Goal: Task Accomplishment & Management: Complete application form

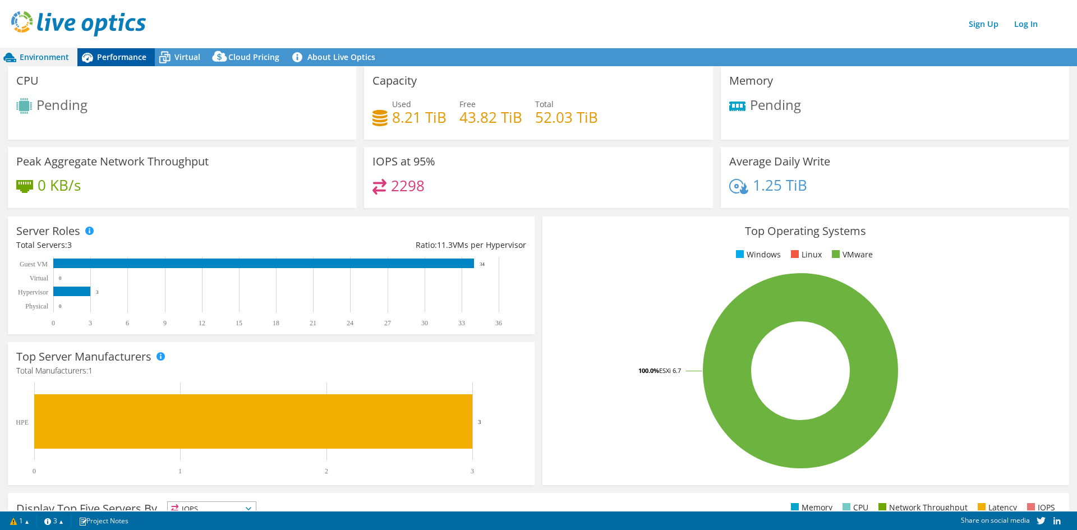
click at [138, 54] on span "Performance" at bounding box center [121, 57] width 49 height 11
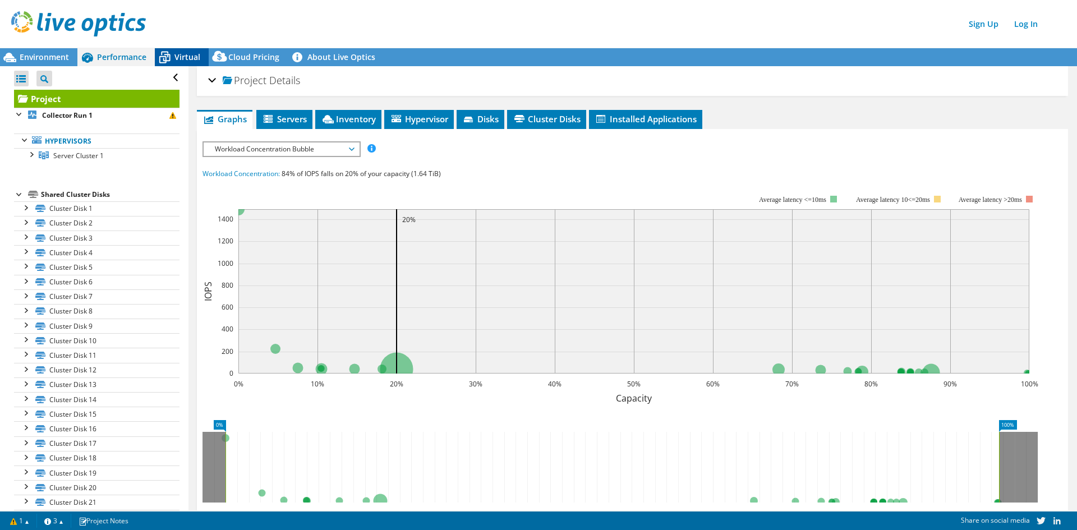
click at [173, 61] on icon at bounding box center [165, 58] width 20 height 20
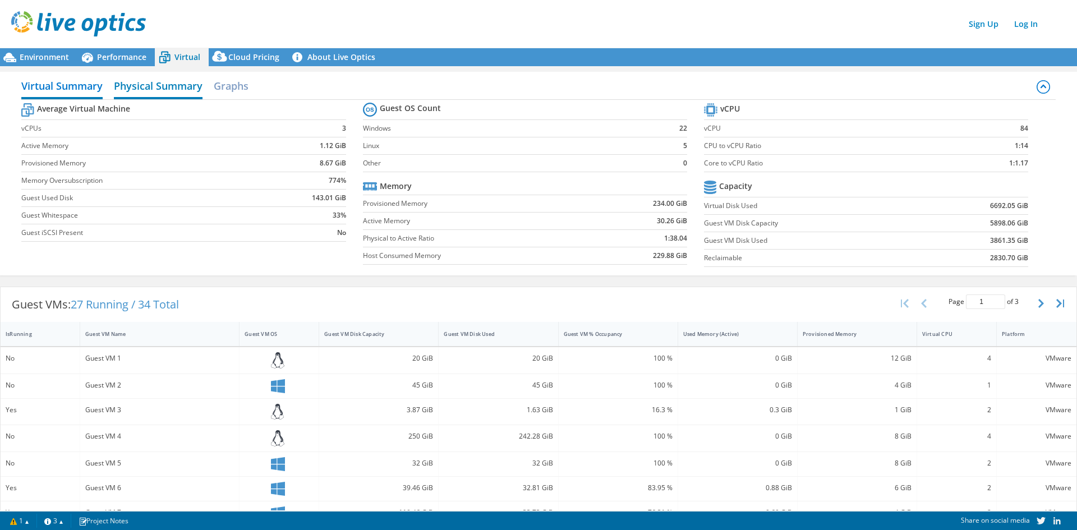
click at [167, 89] on h2 "Physical Summary" at bounding box center [158, 87] width 89 height 25
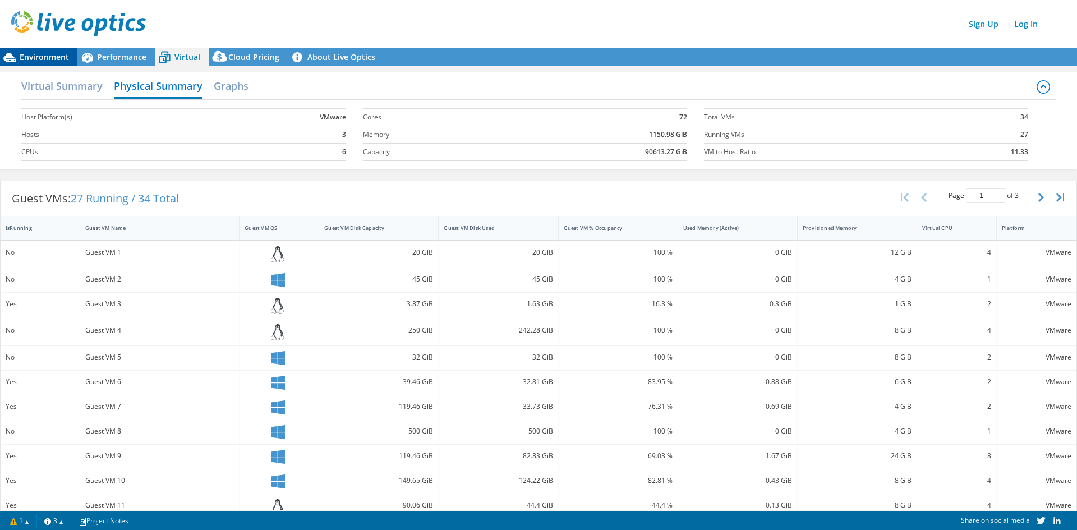
click at [40, 57] on span "Environment" at bounding box center [44, 57] width 49 height 11
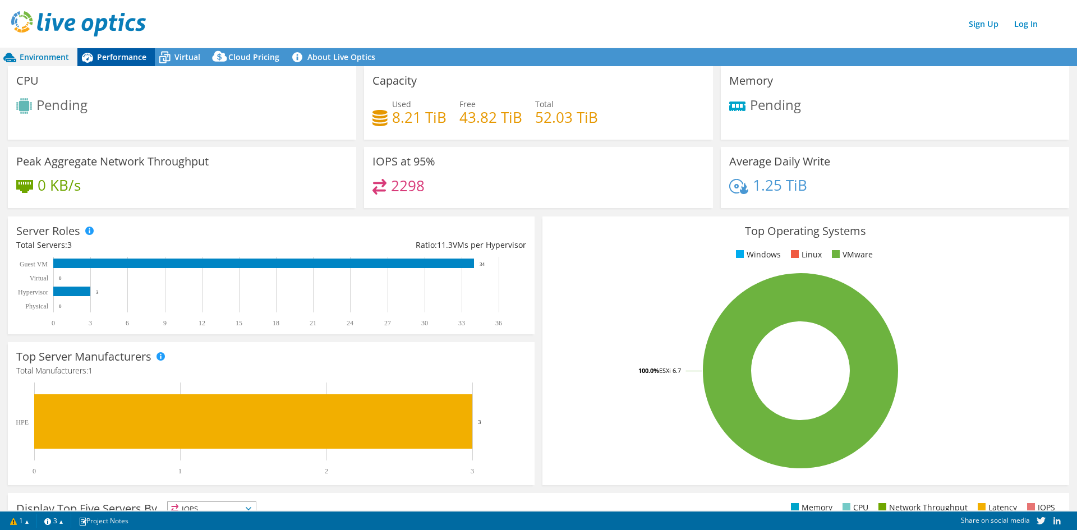
click at [125, 58] on span "Performance" at bounding box center [121, 57] width 49 height 11
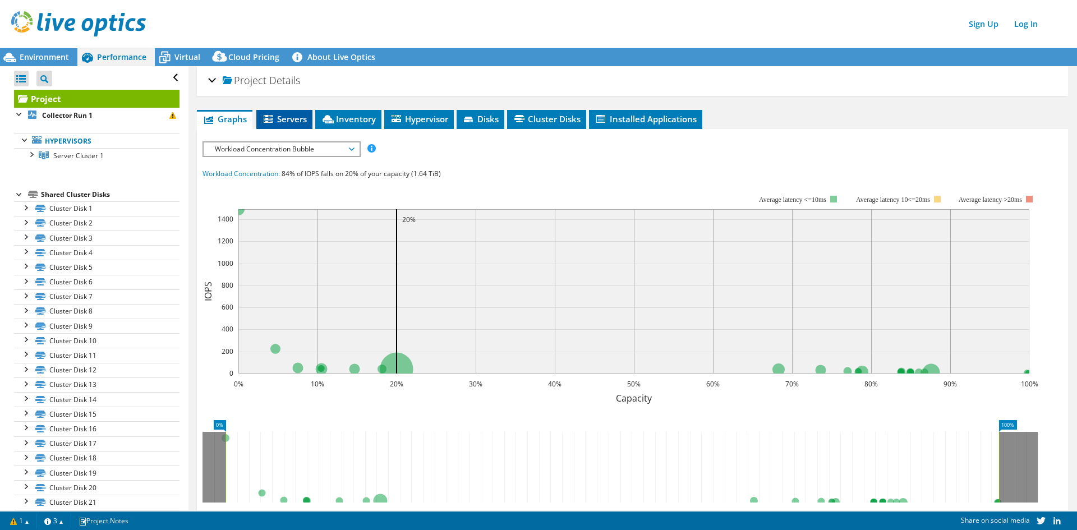
click at [295, 122] on span "Servers" at bounding box center [284, 118] width 45 height 11
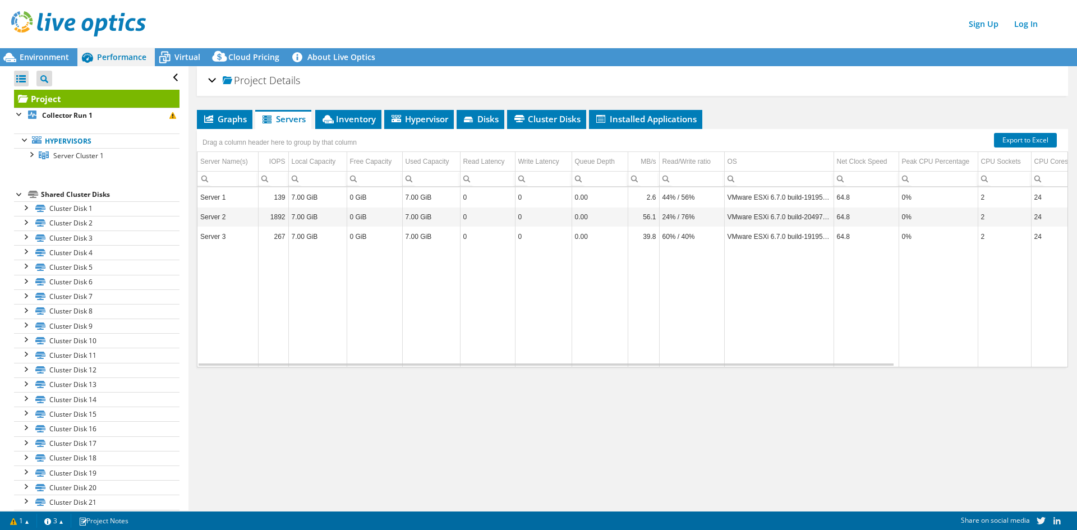
click at [261, 83] on span "Project" at bounding box center [245, 80] width 44 height 11
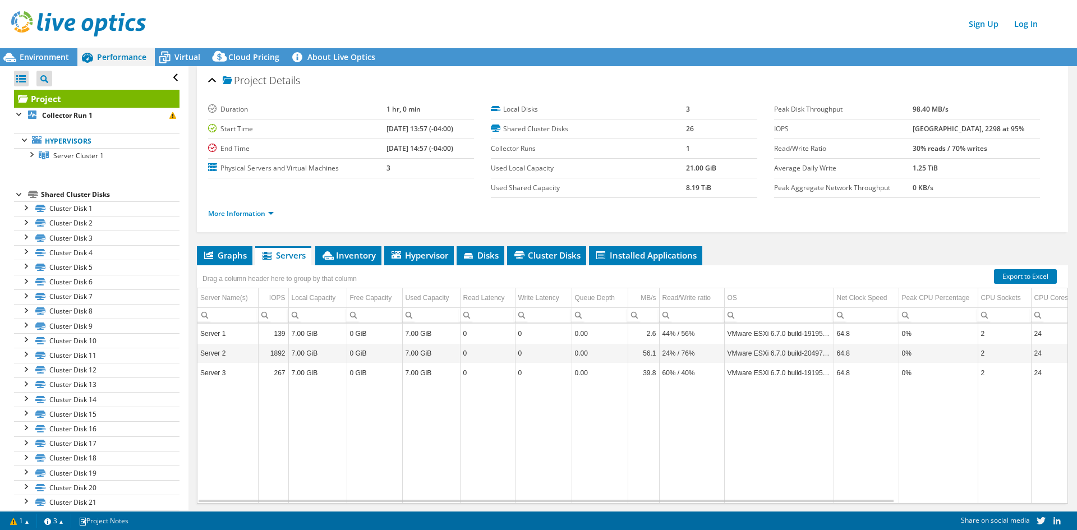
click at [261, 83] on span "Project" at bounding box center [245, 80] width 44 height 11
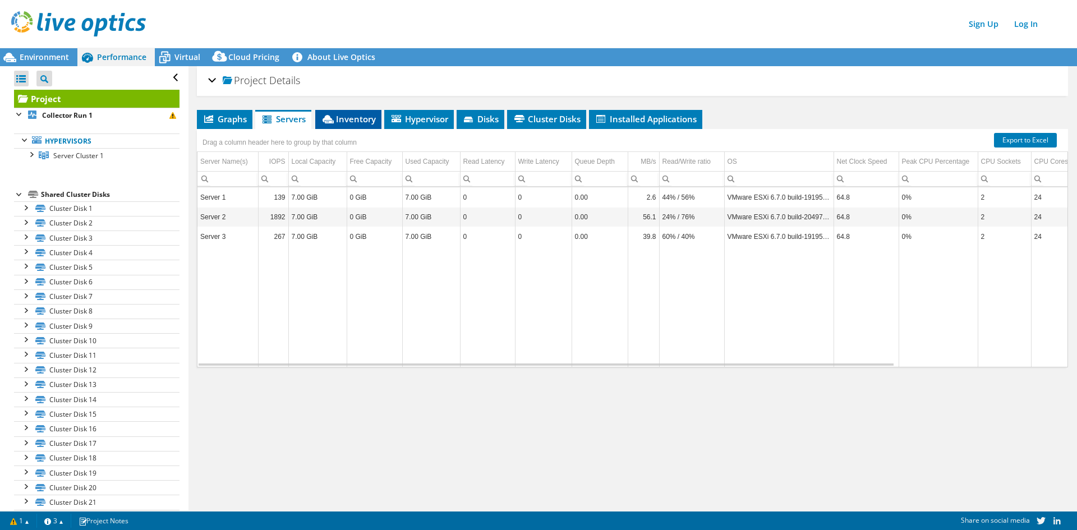
click at [366, 121] on span "Inventory" at bounding box center [348, 118] width 55 height 11
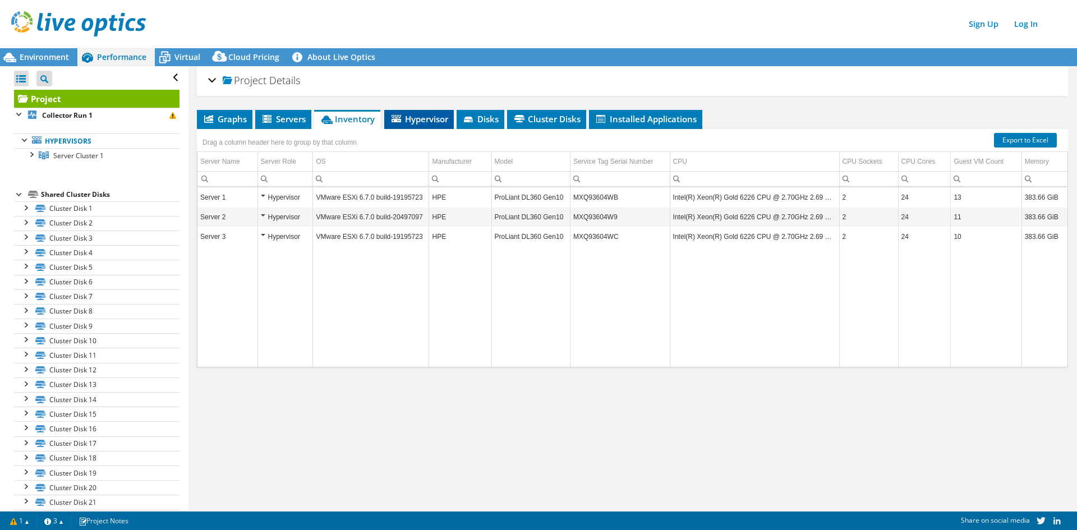
click at [414, 125] on li "Hypervisor" at bounding box center [419, 119] width 70 height 19
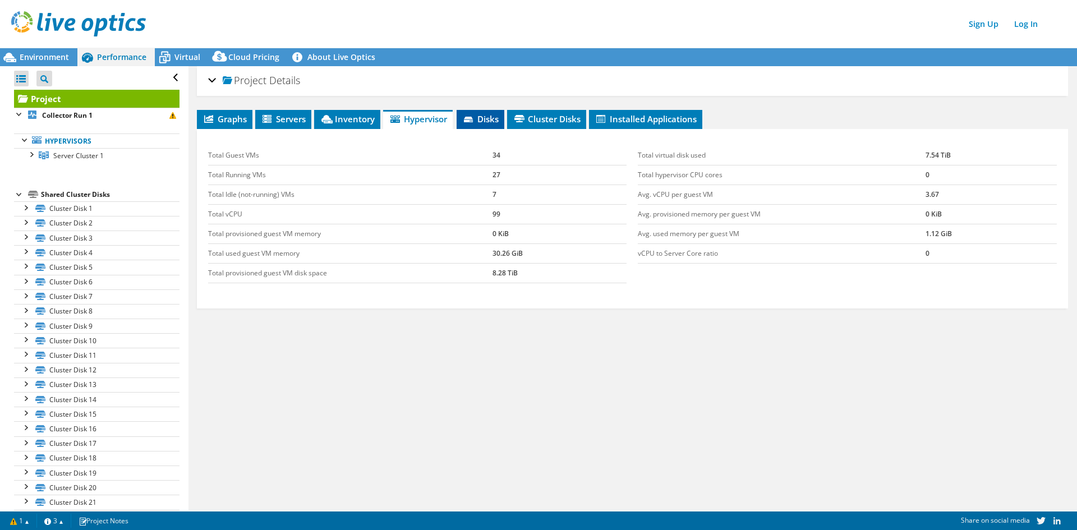
click at [478, 122] on span "Disks" at bounding box center [480, 118] width 36 height 11
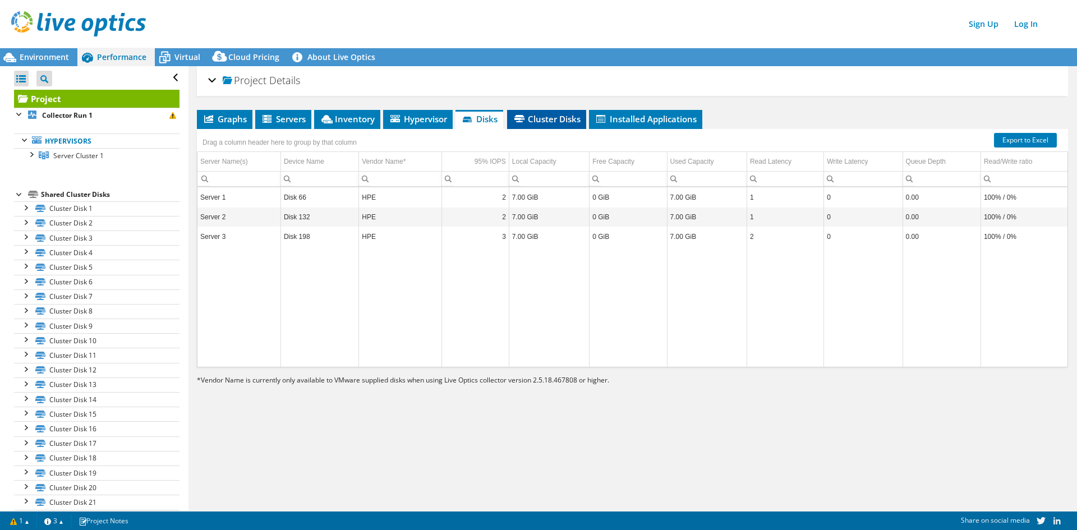
click at [549, 118] on span "Cluster Disks" at bounding box center [547, 118] width 68 height 11
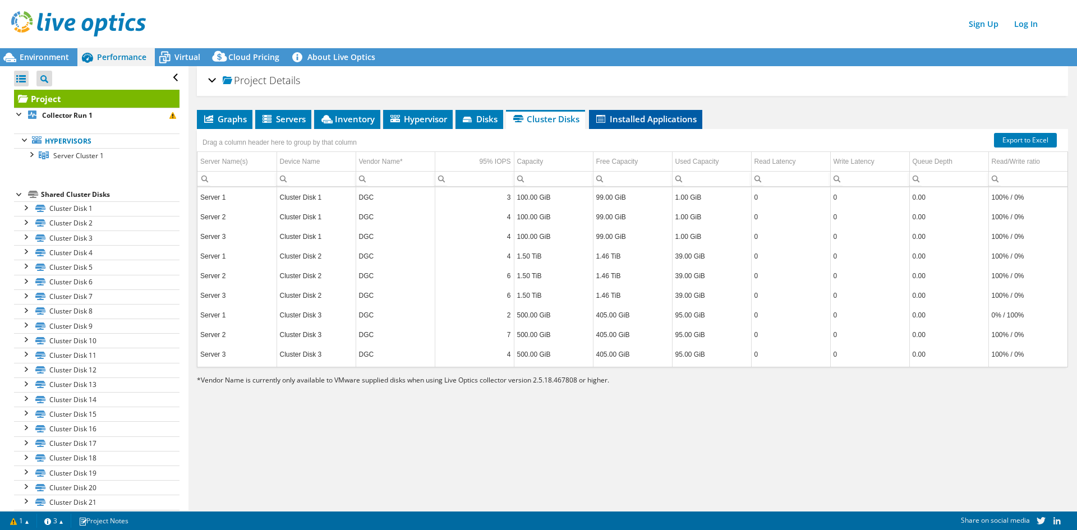
click at [620, 121] on span "Installed Applications" at bounding box center [646, 118] width 102 height 11
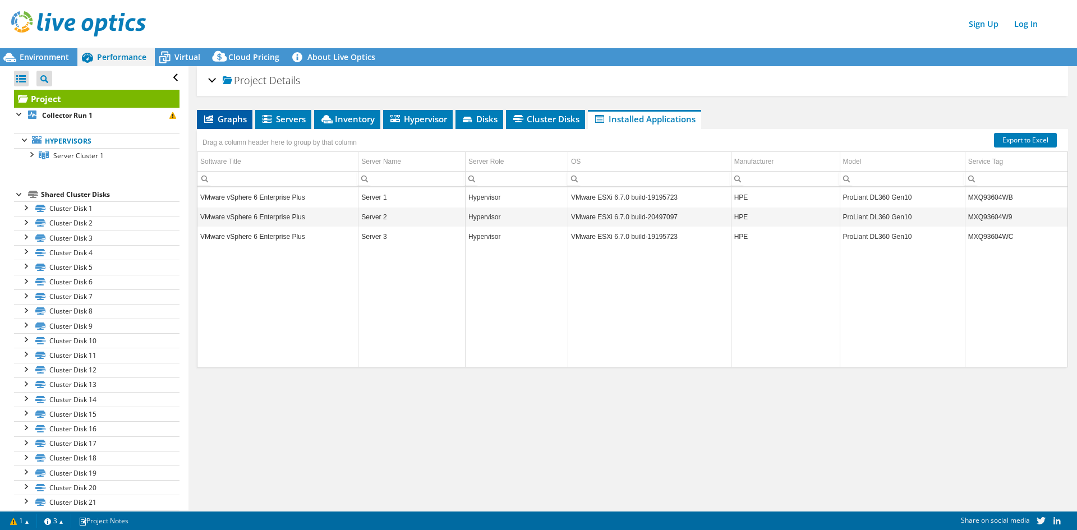
click at [234, 122] on span "Graphs" at bounding box center [225, 118] width 44 height 11
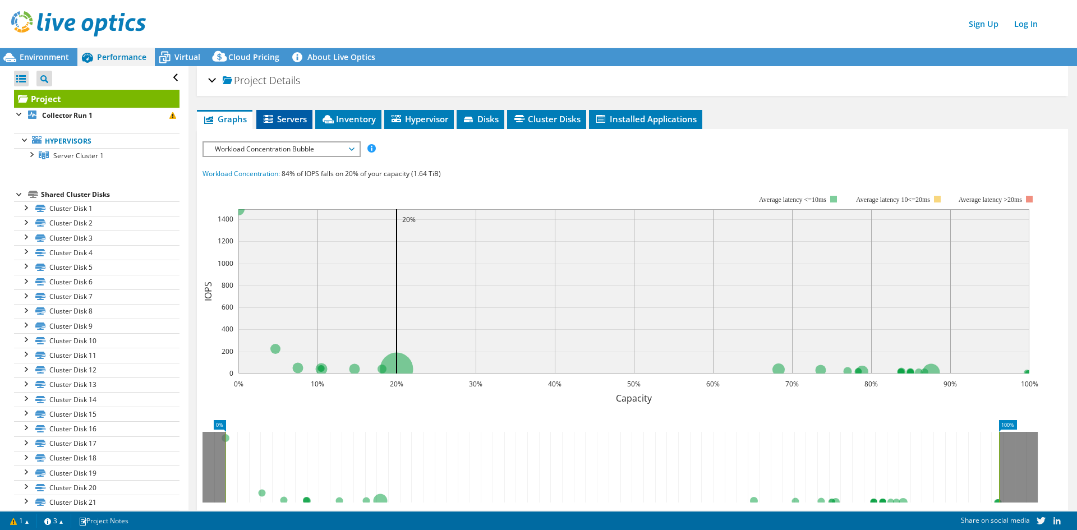
click at [297, 116] on span "Servers" at bounding box center [284, 118] width 45 height 11
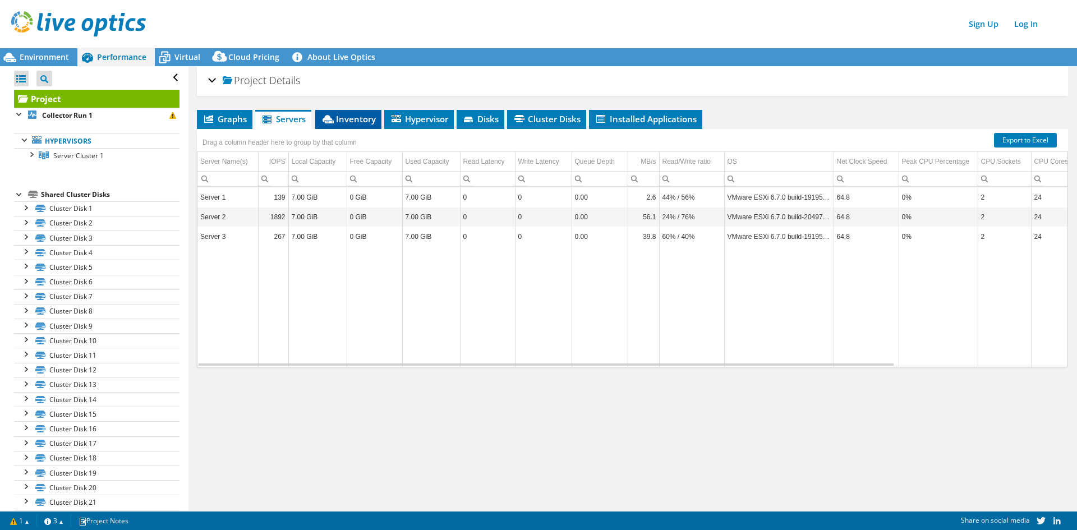
click at [369, 120] on span "Inventory" at bounding box center [348, 118] width 55 height 11
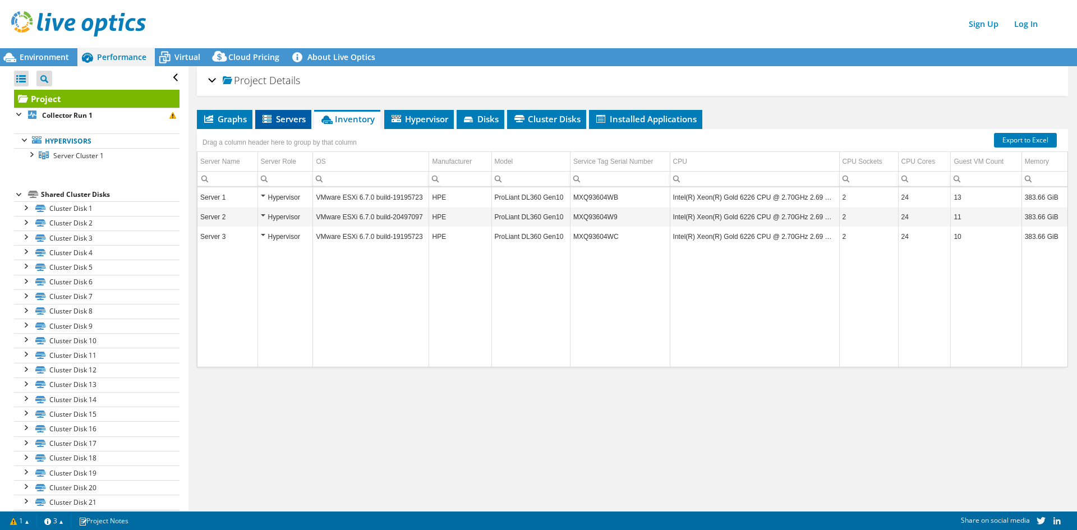
click at [296, 117] on span "Servers" at bounding box center [283, 118] width 45 height 11
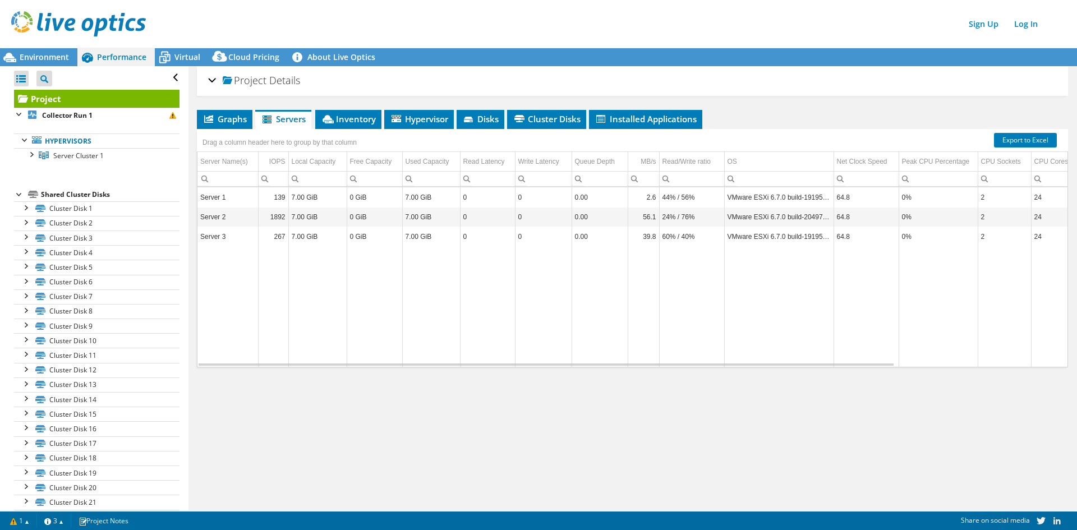
click at [244, 84] on span "Project" at bounding box center [245, 80] width 44 height 11
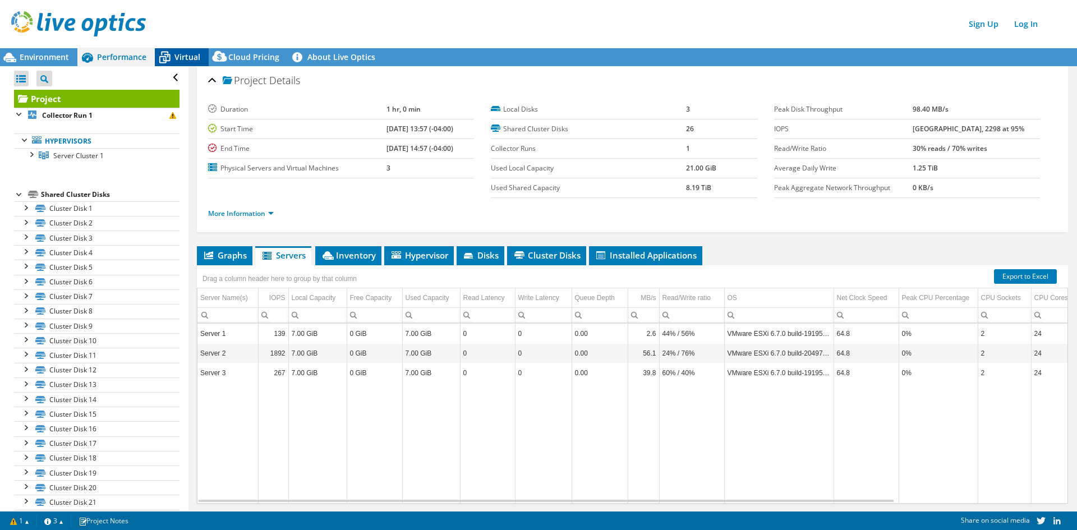
click at [193, 55] on span "Virtual" at bounding box center [187, 57] width 26 height 11
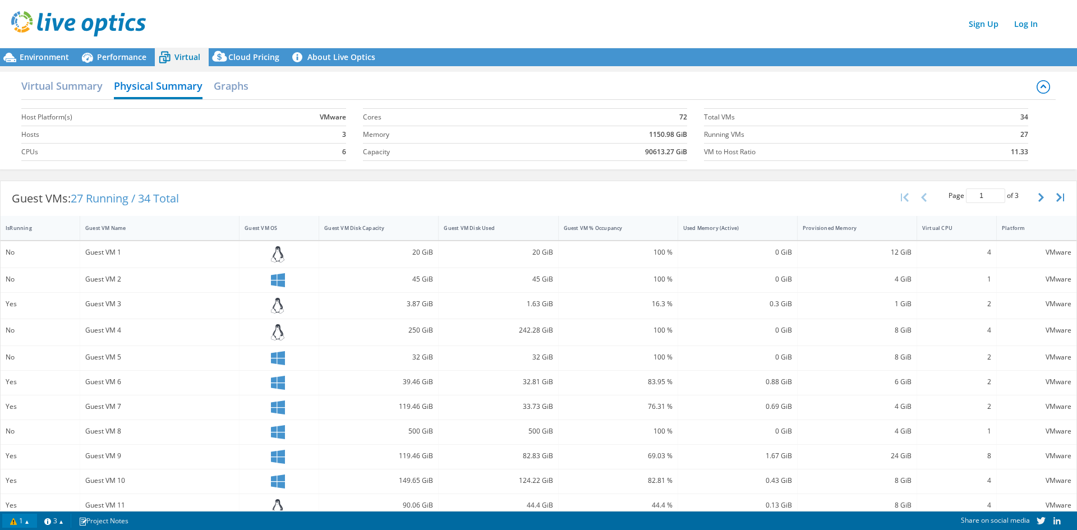
click at [34, 522] on link "1" at bounding box center [19, 521] width 35 height 14
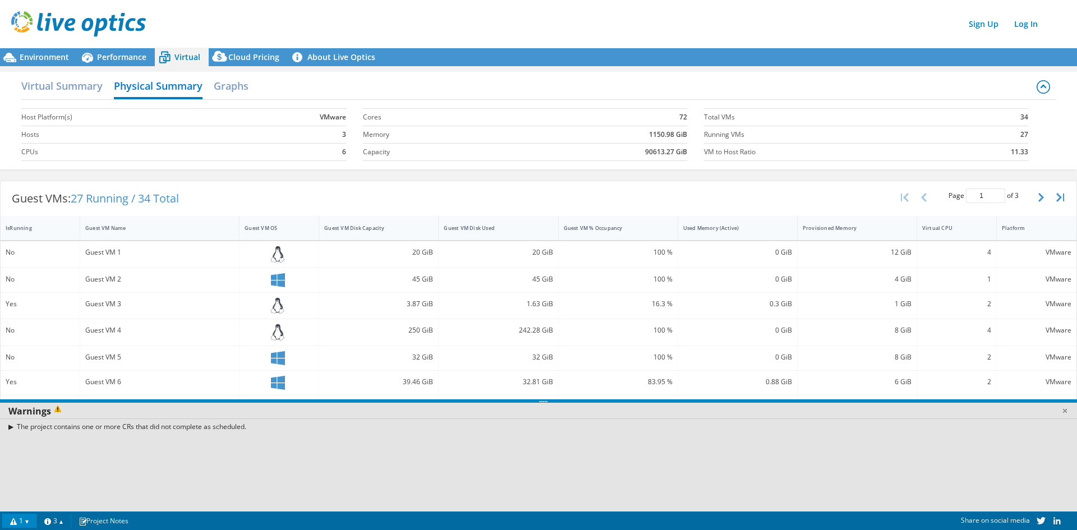
click at [34, 522] on link "1" at bounding box center [19, 521] width 35 height 14
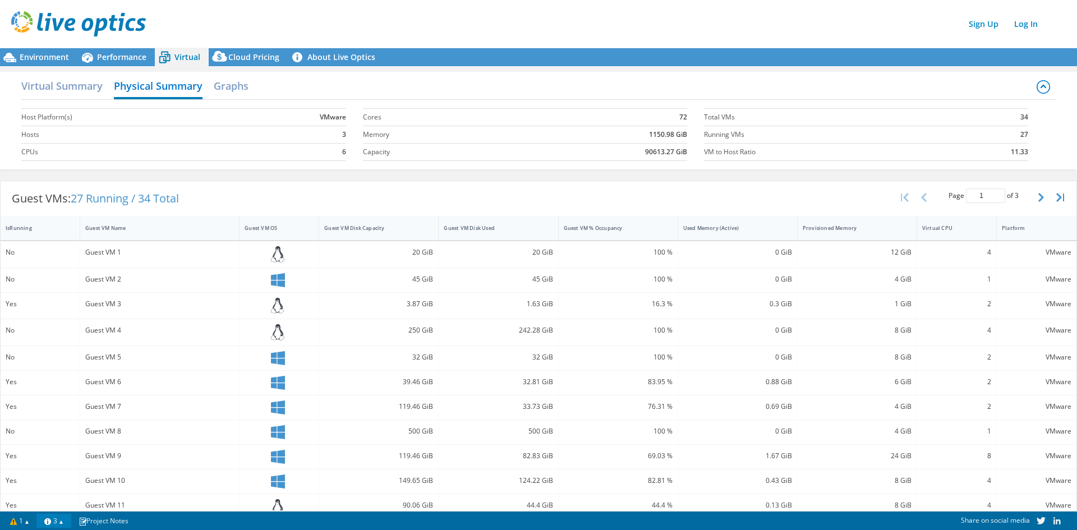
click at [64, 521] on link "3" at bounding box center [53, 521] width 35 height 14
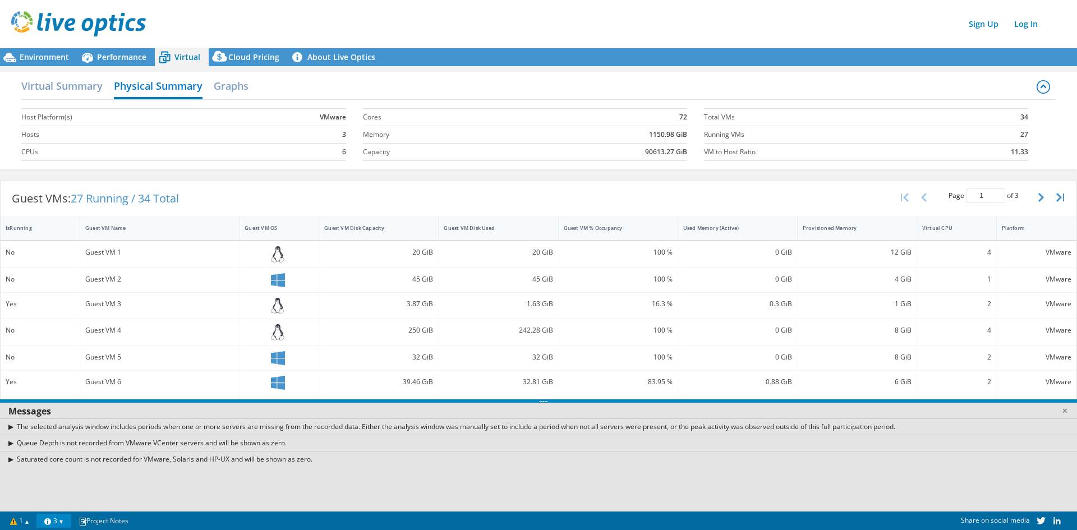
click at [64, 521] on link "3" at bounding box center [53, 521] width 35 height 14
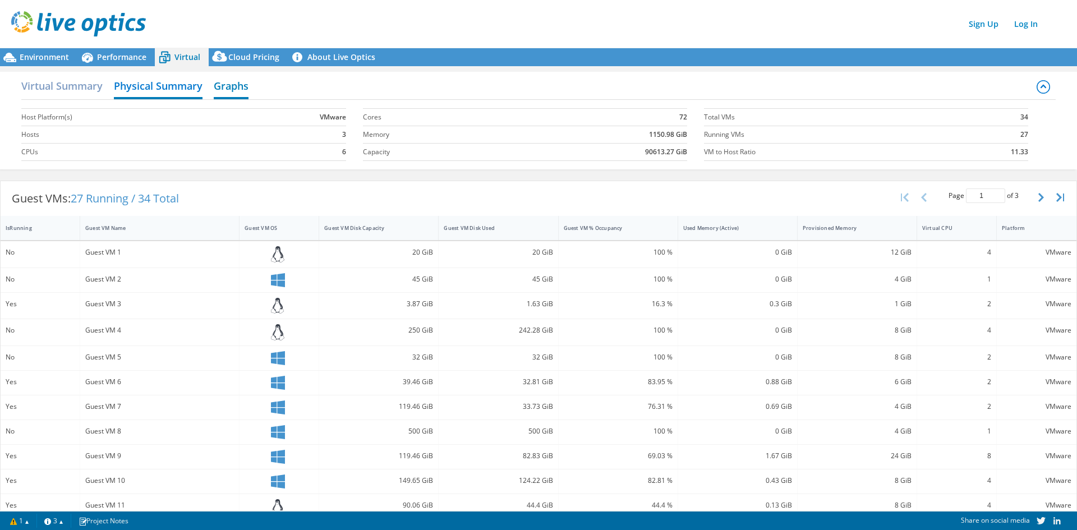
click at [237, 95] on h2 "Graphs" at bounding box center [231, 87] width 35 height 25
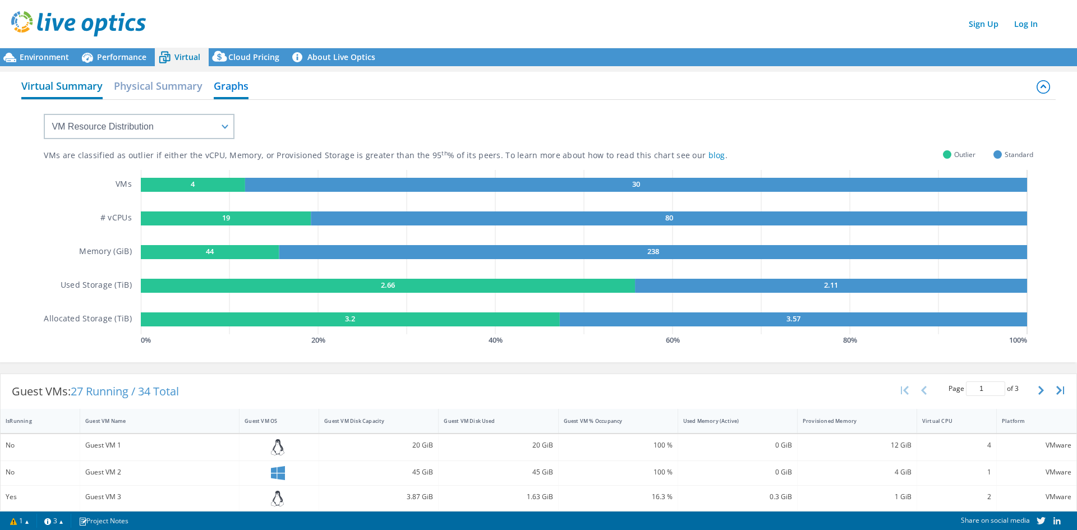
click at [66, 87] on h2 "Virtual Summary" at bounding box center [61, 87] width 81 height 25
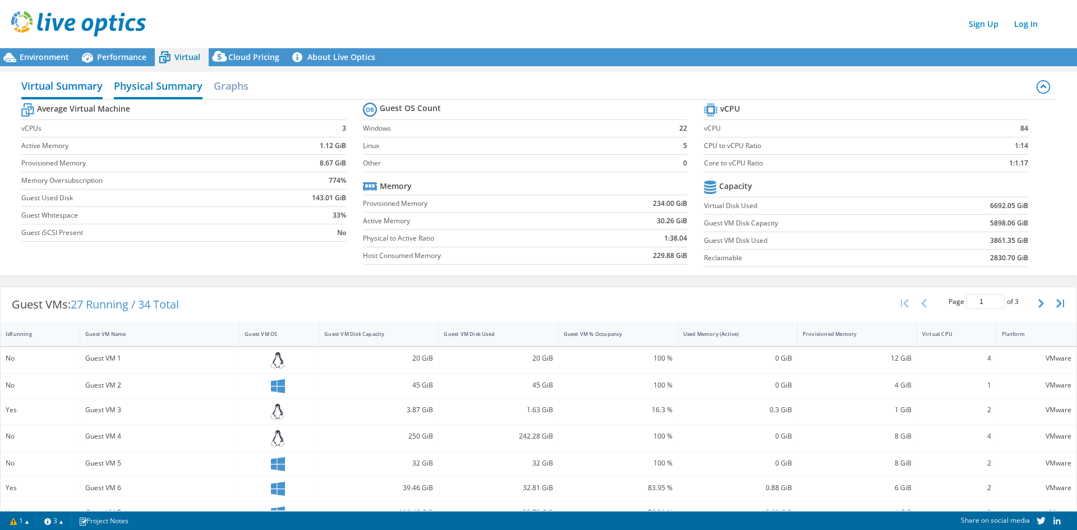
click at [136, 86] on h2 "Physical Summary" at bounding box center [158, 87] width 89 height 25
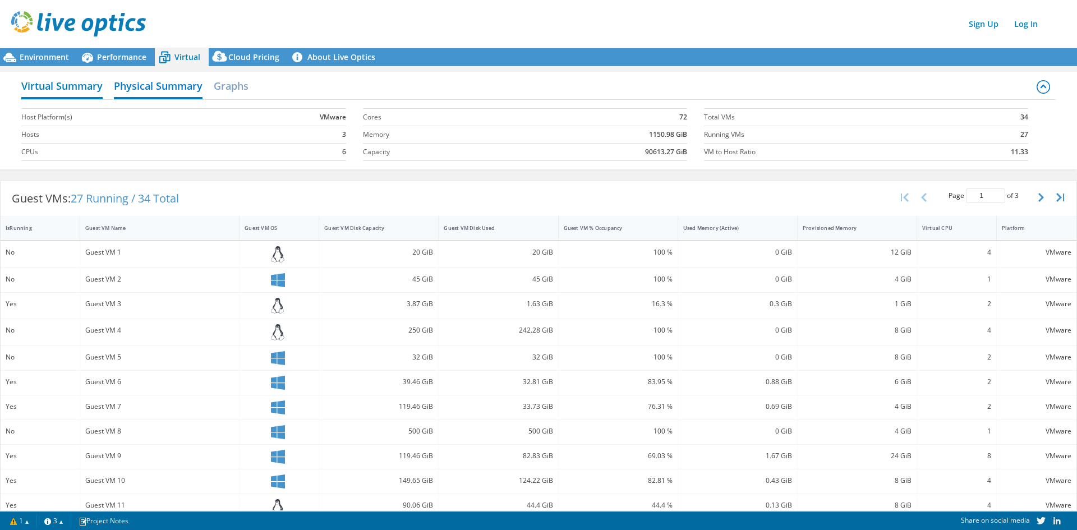
click at [83, 89] on h2 "Virtual Summary" at bounding box center [61, 87] width 81 height 25
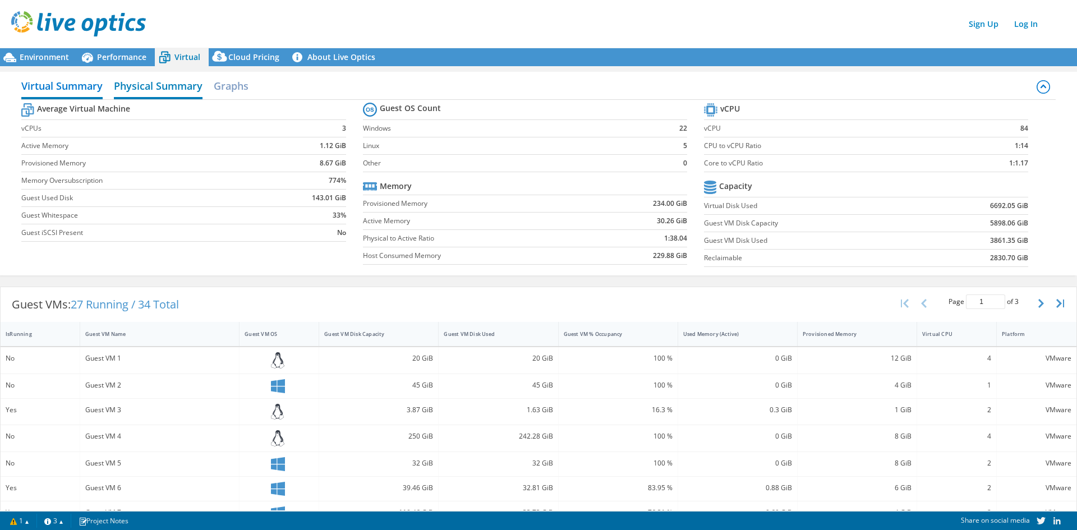
click at [148, 84] on h2 "Physical Summary" at bounding box center [158, 87] width 89 height 25
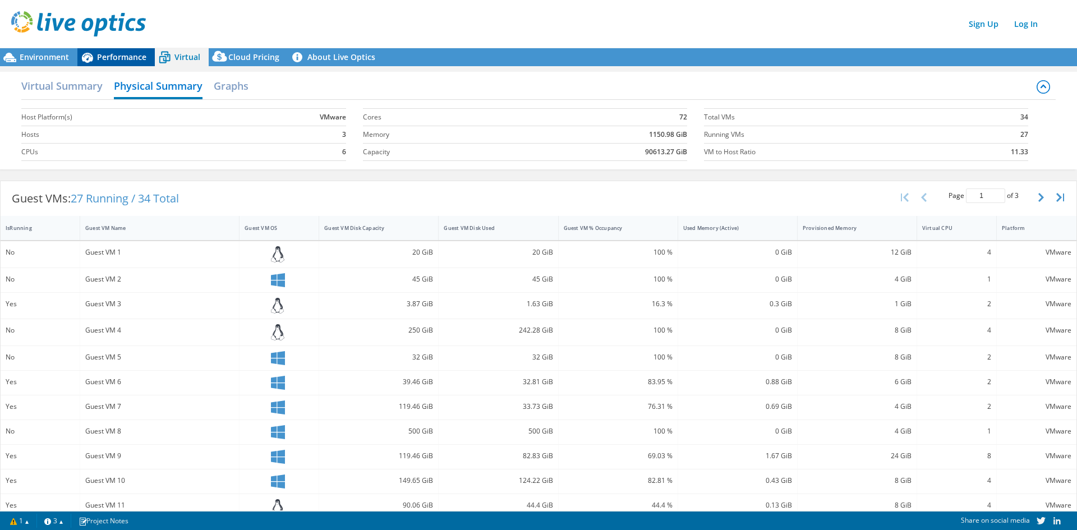
click at [136, 58] on span "Performance" at bounding box center [121, 57] width 49 height 11
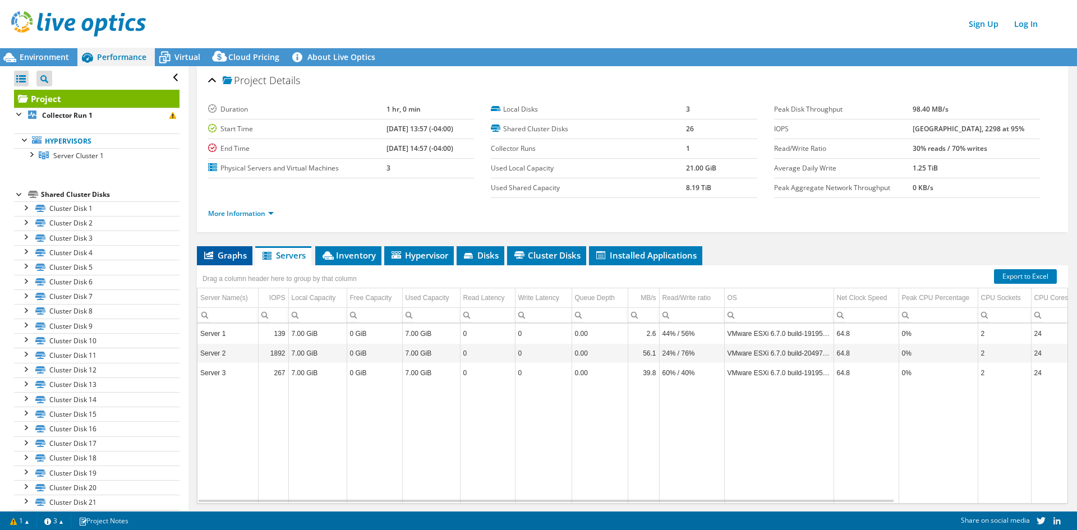
click at [232, 250] on span "Graphs" at bounding box center [225, 255] width 44 height 11
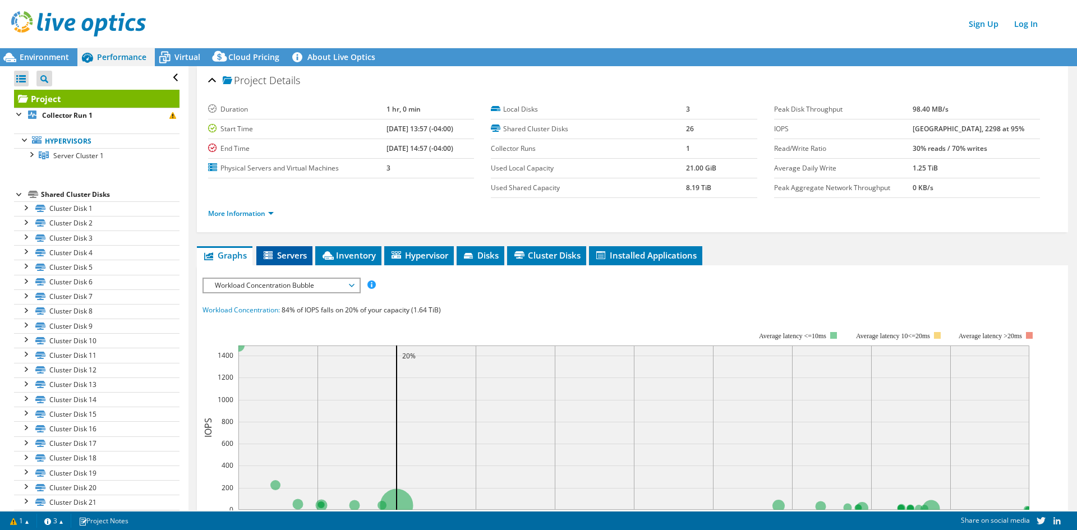
click at [282, 249] on li "Servers" at bounding box center [284, 255] width 56 height 19
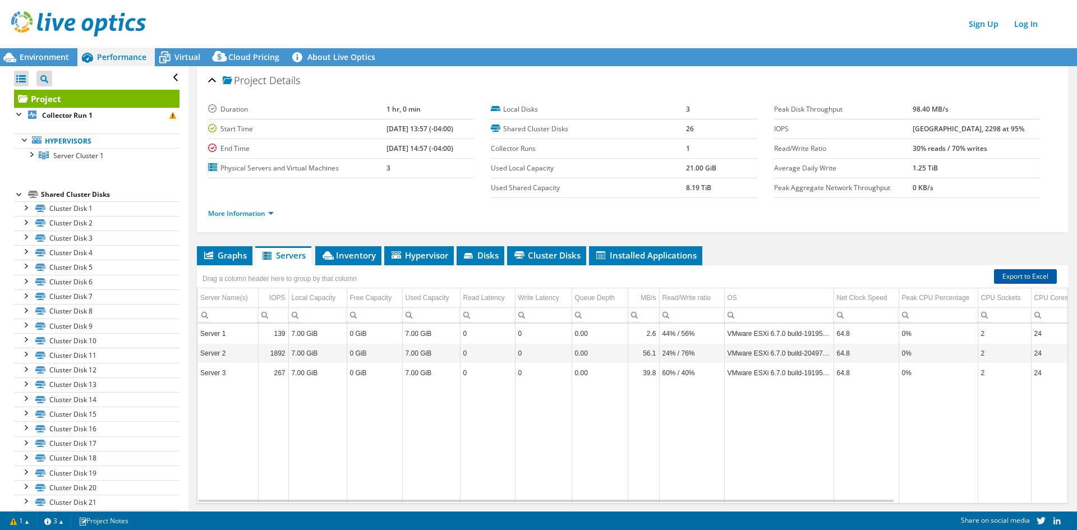
click at [1007, 273] on link "Export to Excel" at bounding box center [1025, 276] width 63 height 15
click at [1032, 27] on link "Log In" at bounding box center [1026, 24] width 35 height 16
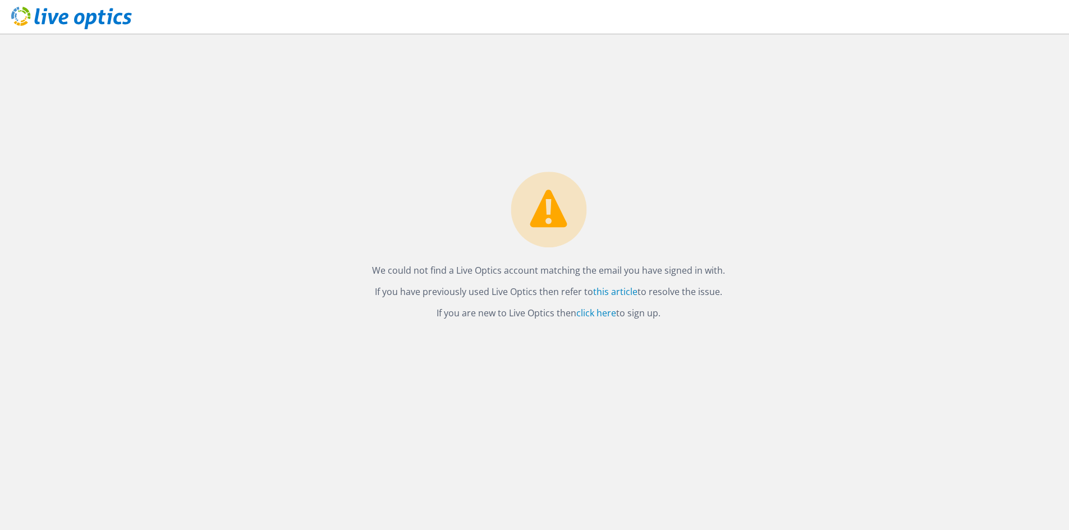
click at [65, 20] on icon at bounding box center [71, 18] width 121 height 23
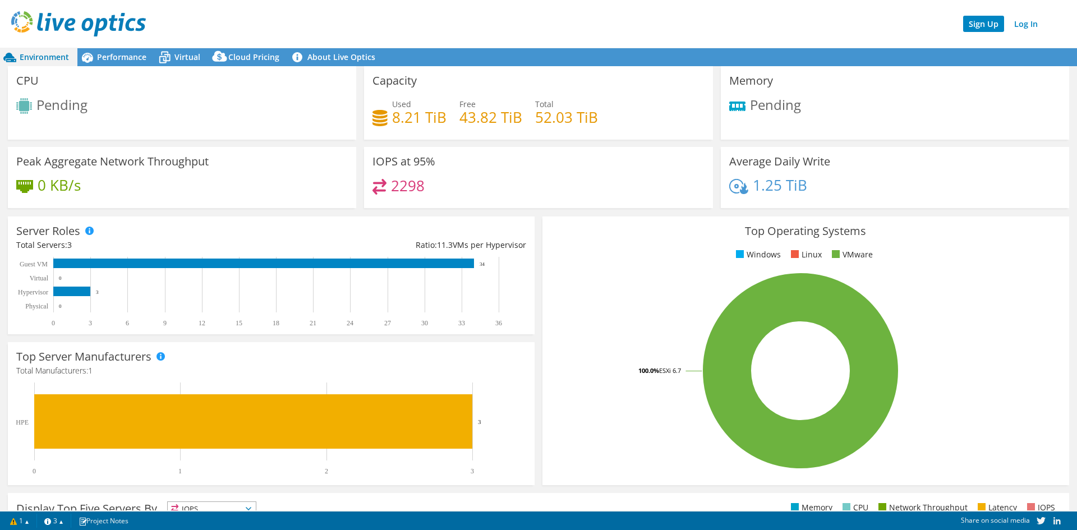
click at [991, 21] on link "Sign Up" at bounding box center [983, 24] width 41 height 16
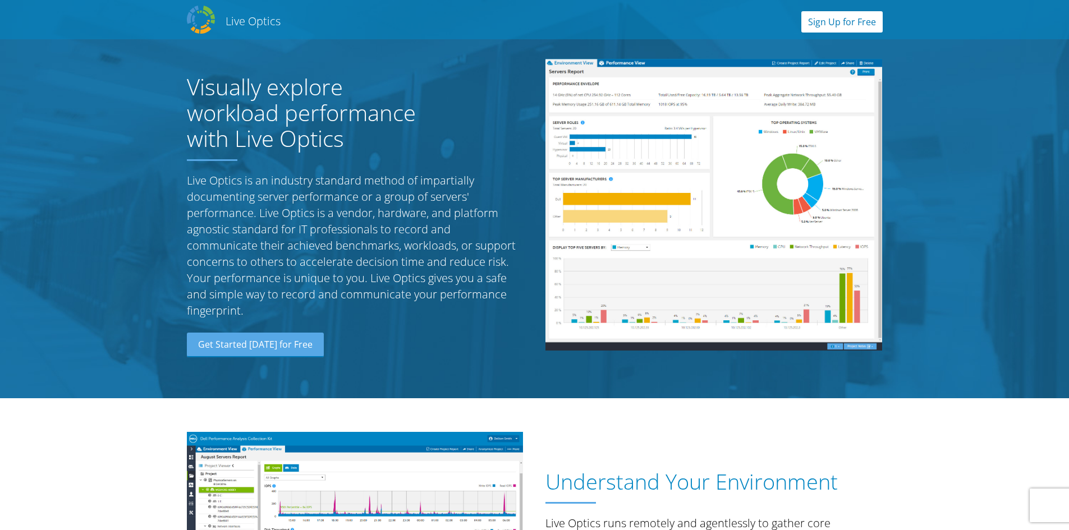
click at [845, 16] on link "Sign Up for Free" at bounding box center [841, 21] width 81 height 21
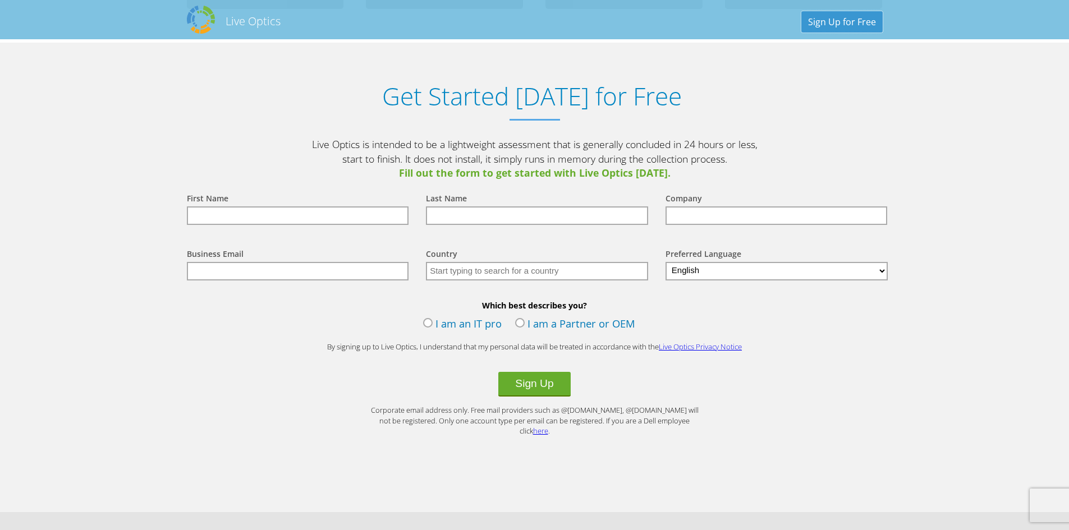
scroll to position [1170, 0]
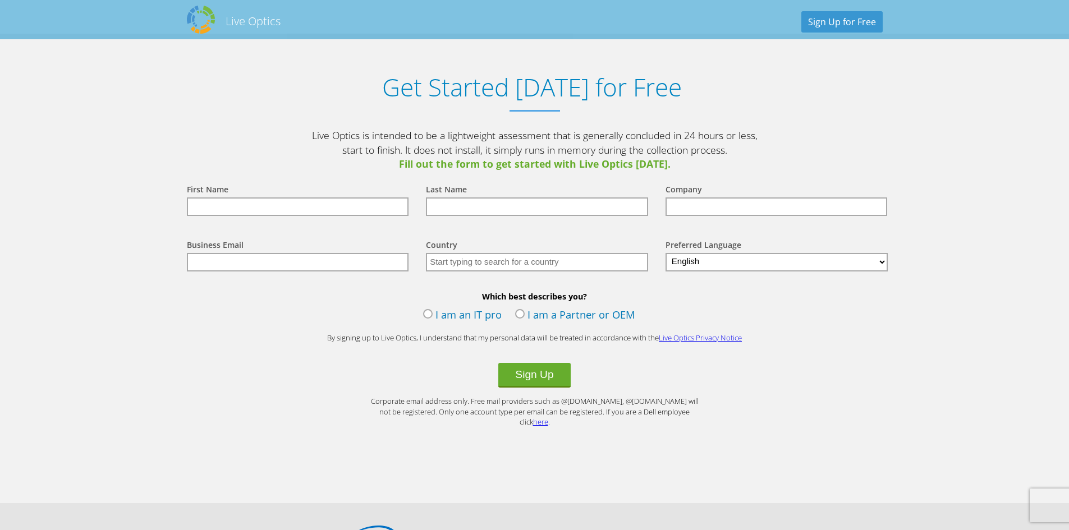
click at [361, 214] on input "text" at bounding box center [298, 206] width 222 height 19
type input "John"
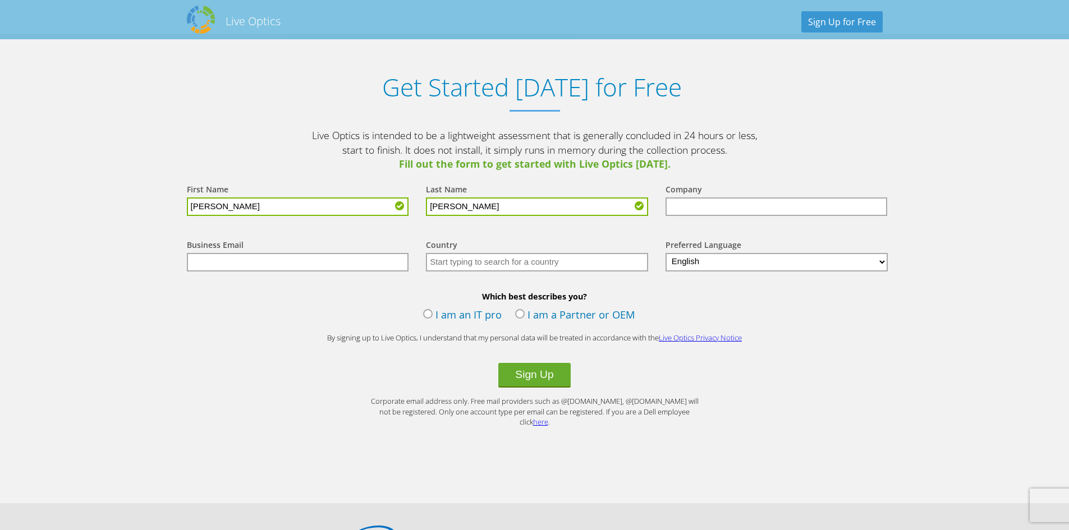
type input "Bachert"
type input "IntegraOne"
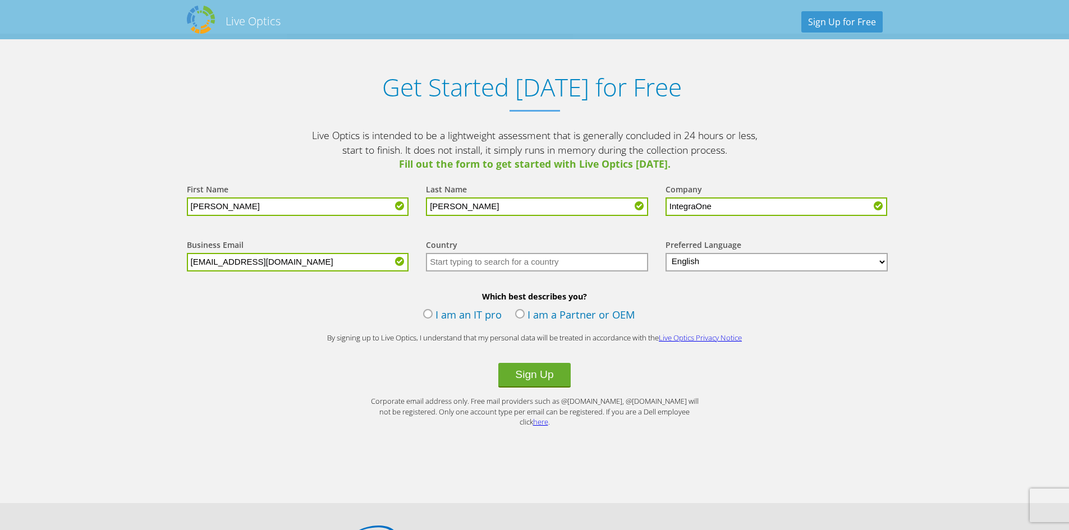
type input "jbachert@integraone.com"
type input "United States"
click at [431, 311] on label "I am an IT pro" at bounding box center [462, 315] width 79 height 17
click at [0, 0] on input "I am an IT pro" at bounding box center [0, 0] width 0 height 0
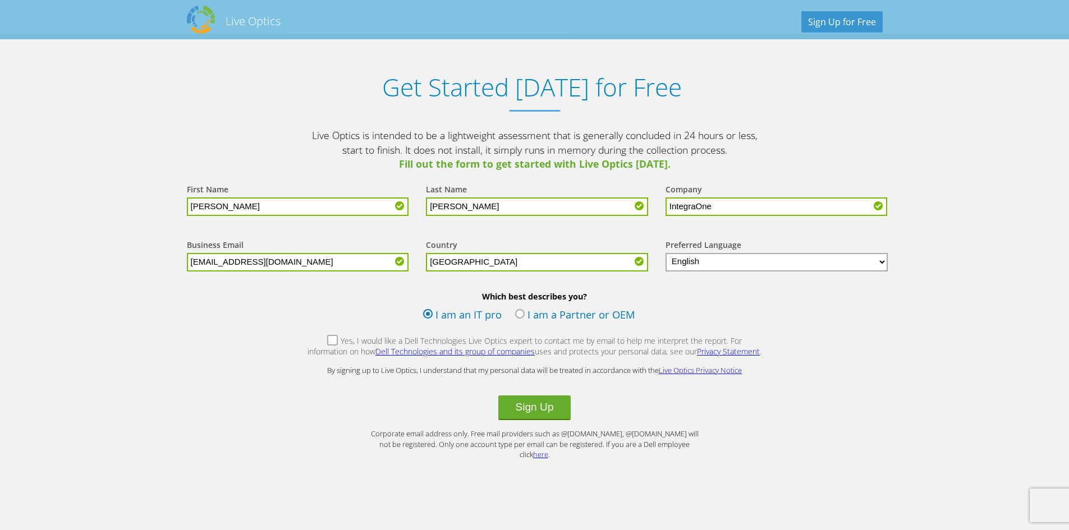
click at [312, 343] on label "Yes, I would like a Dell Technologies Live Optics expert to contact me by email…" at bounding box center [535, 347] width 456 height 24
click at [0, 0] on input "Yes, I would like a Dell Technologies Live Optics expert to contact me by email…" at bounding box center [0, 0] width 0 height 0
click at [312, 343] on label "Yes, I would like a Dell Technologies Live Optics expert to contact me by email…" at bounding box center [535, 347] width 456 height 24
click at [0, 0] on input "Yes, I would like a Dell Technologies Live Optics expert to contact me by email…" at bounding box center [0, 0] width 0 height 0
click at [530, 411] on button "Sign Up" at bounding box center [534, 407] width 72 height 25
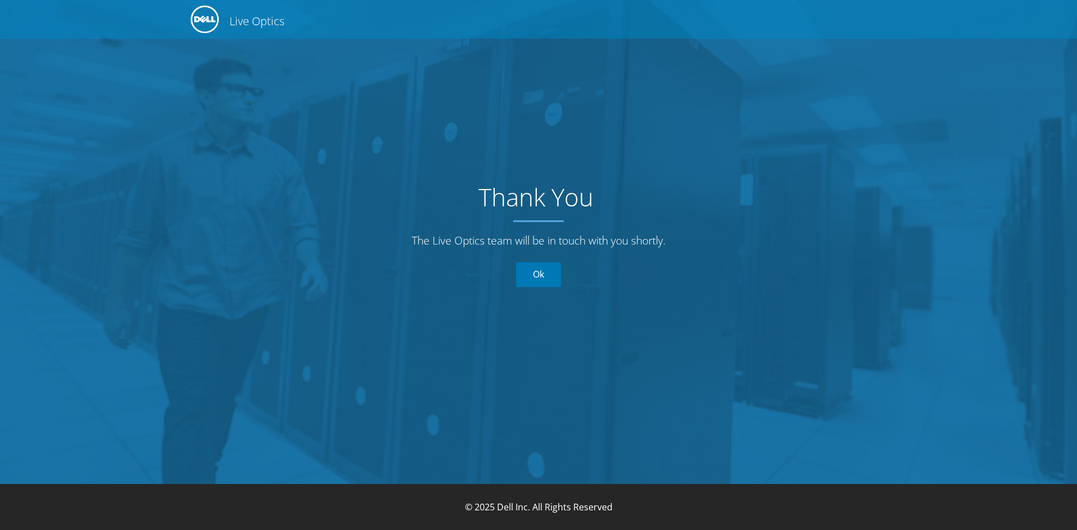
click at [545, 285] on link "Ok" at bounding box center [538, 275] width 45 height 25
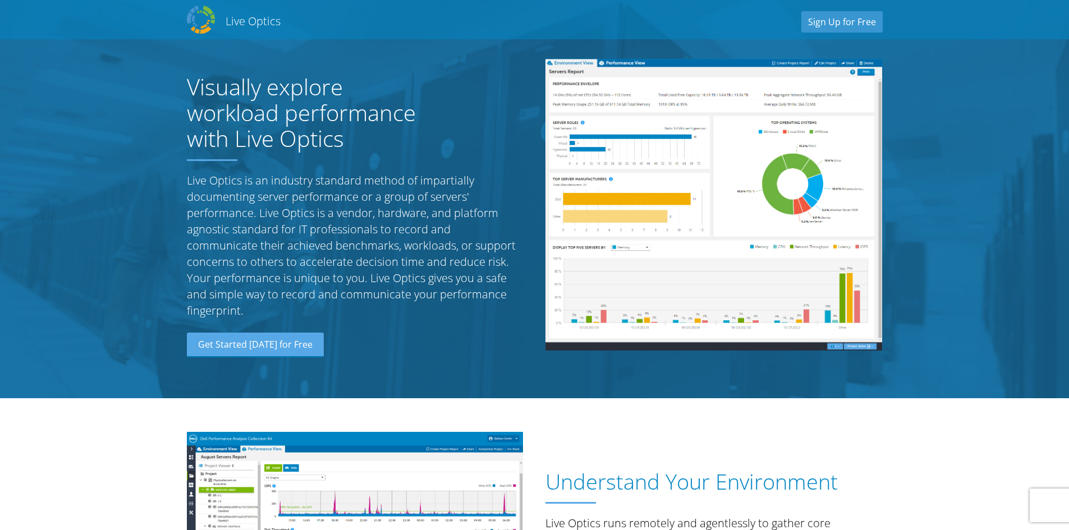
scroll to position [1170, 0]
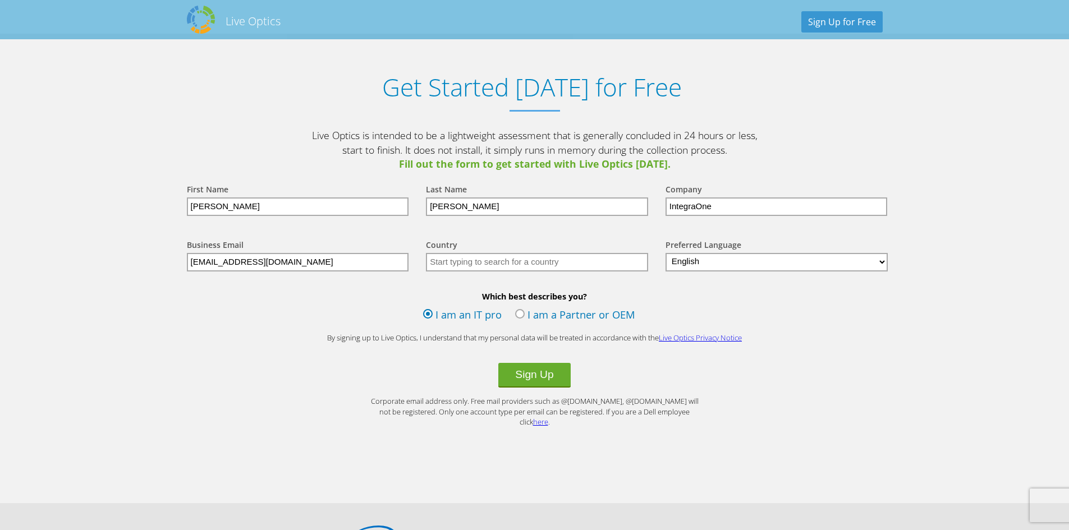
drag, startPoint x: 467, startPoint y: 226, endPoint x: 473, endPoint y: 222, distance: 7.8
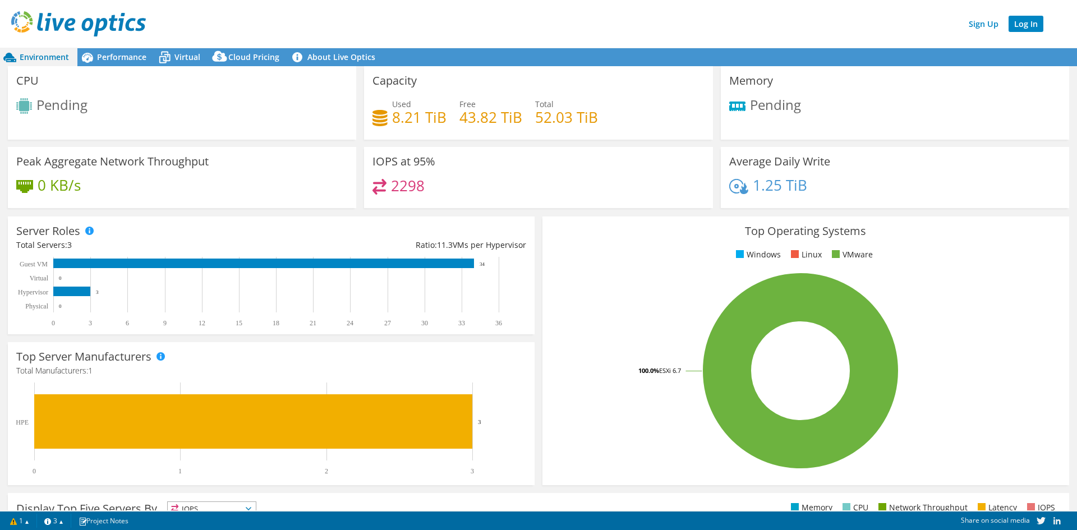
click at [1021, 26] on link "Log In" at bounding box center [1026, 24] width 35 height 16
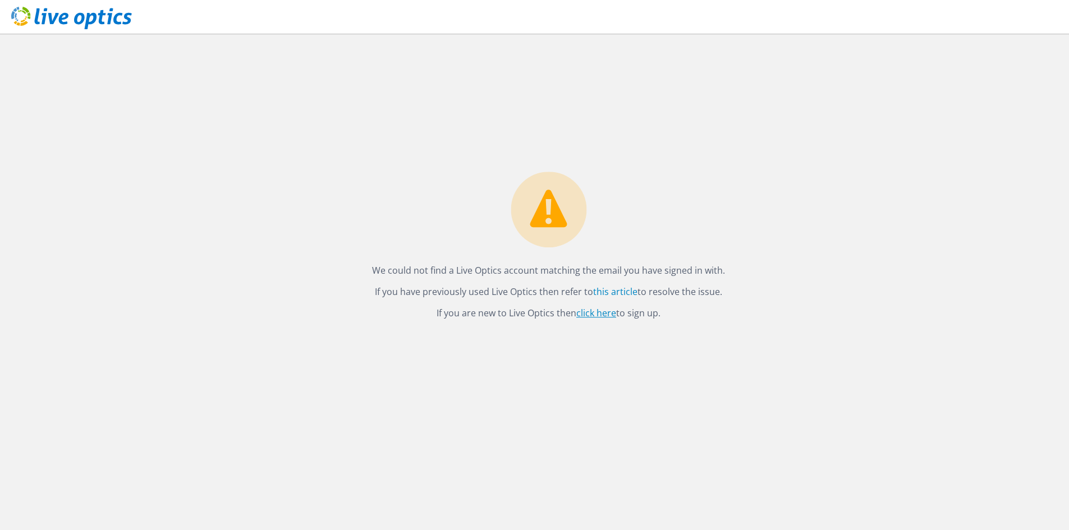
click at [595, 318] on link "click here" at bounding box center [596, 313] width 40 height 12
drag, startPoint x: 613, startPoint y: 25, endPoint x: 621, endPoint y: 26, distance: 8.4
